Goal: Task Accomplishment & Management: Complete application form

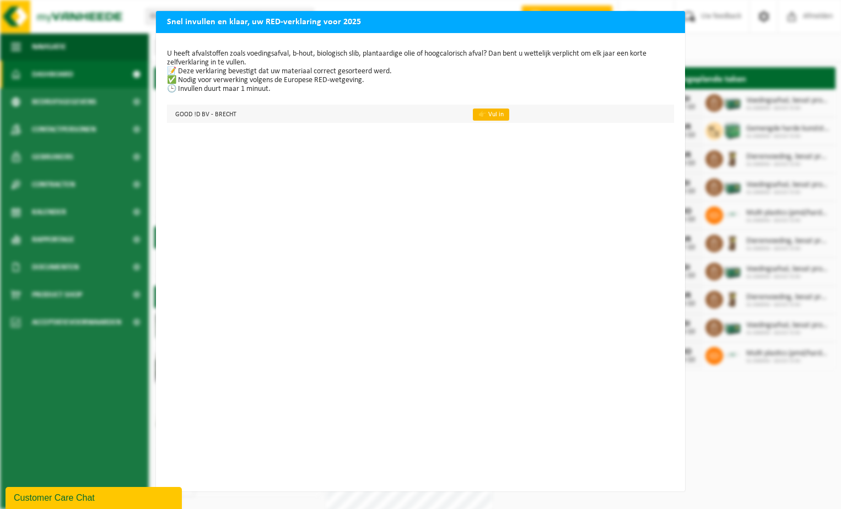
click at [489, 115] on link "👉 Vul in" at bounding box center [491, 115] width 36 height 12
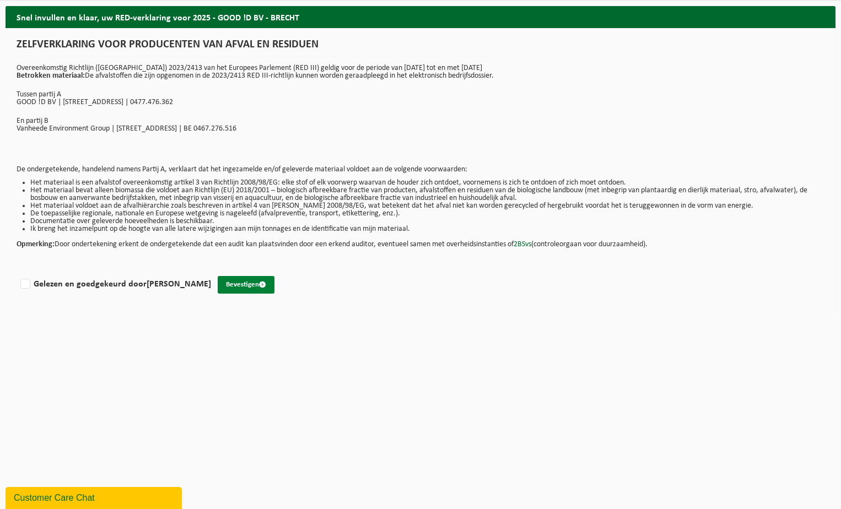
click at [269, 291] on button "Bevestigen" at bounding box center [246, 285] width 57 height 18
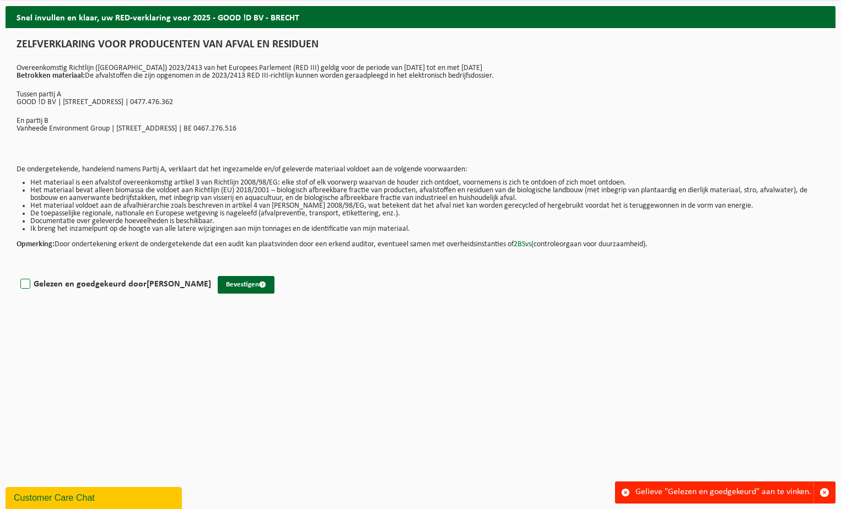
click at [29, 285] on label "Gelezen en goedgekeurd door EMMANUELLE DE VUYST" at bounding box center [114, 284] width 193 height 17
click at [211, 271] on input "Gelezen en goedgekeurd door EMMANUELLE DE VUYST" at bounding box center [211, 270] width 1 height 1
checkbox input "true"
click at [274, 285] on button "Bevestigen" at bounding box center [246, 285] width 57 height 18
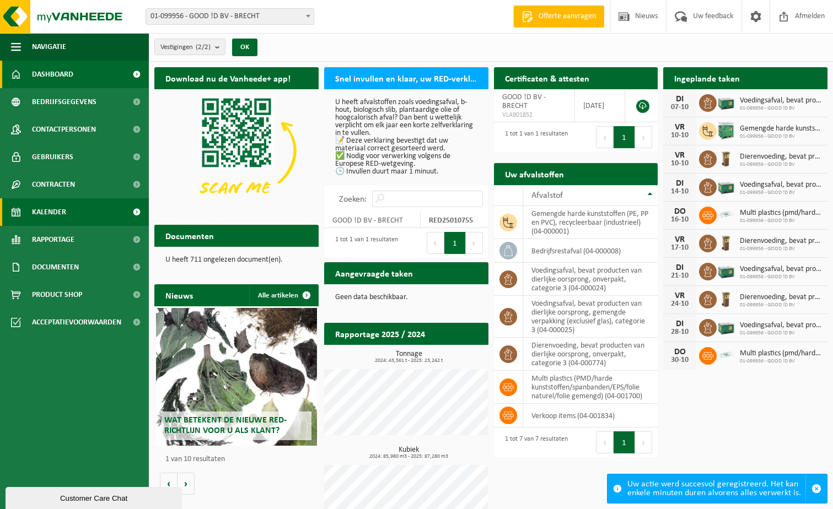
click at [64, 211] on span "Kalender" at bounding box center [49, 212] width 34 height 28
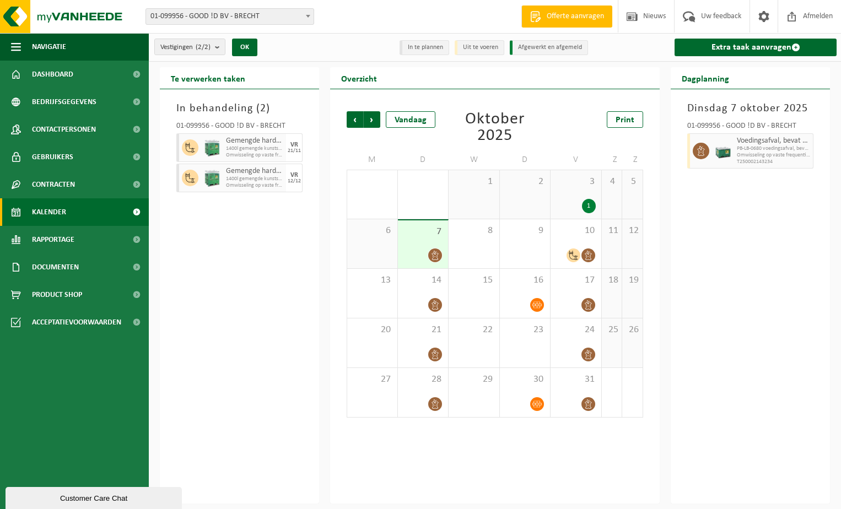
click at [628, 128] on div "Vorige Volgende Vandaag Oktober 2025 Print" at bounding box center [495, 127] width 296 height 33
click at [628, 120] on span "Print" at bounding box center [625, 120] width 19 height 9
